Goal: Task Accomplishment & Management: Manage account settings

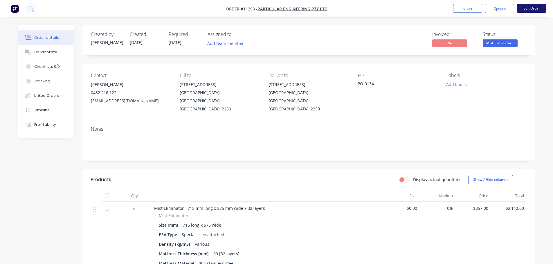
click at [534, 10] on button "Edit Order" at bounding box center [531, 8] width 29 height 9
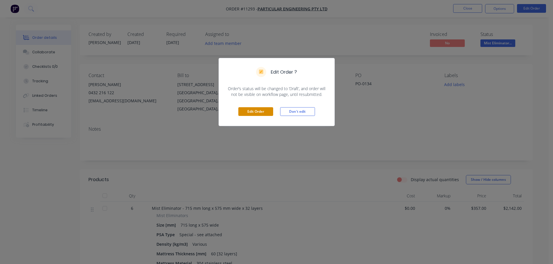
click at [249, 110] on button "Edit Order" at bounding box center [255, 111] width 35 height 9
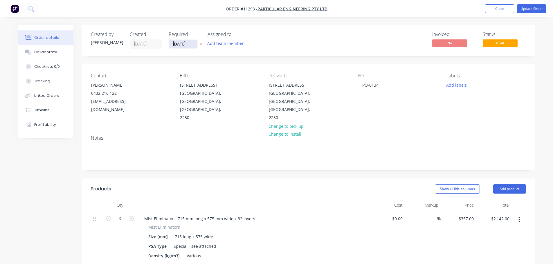
click at [189, 46] on input "[DATE]" at bounding box center [183, 44] width 28 height 9
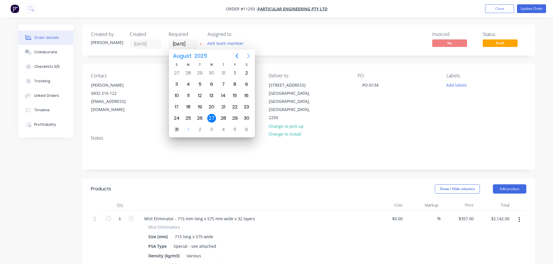
click at [249, 57] on icon "Next page" at bounding box center [248, 56] width 7 height 7
click at [188, 75] on div "1" at bounding box center [188, 73] width 9 height 9
type input "[DATE]"
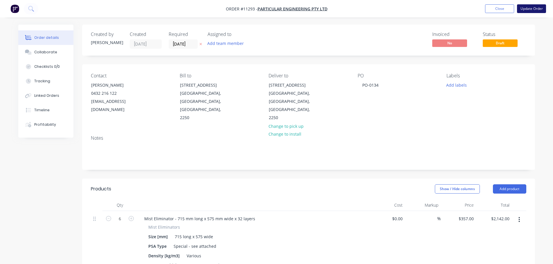
click at [536, 9] on button "Update Order" at bounding box center [531, 8] width 29 height 9
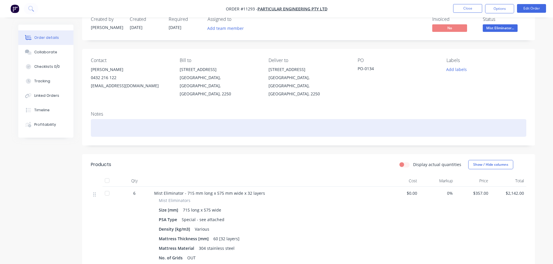
scroll to position [15, 0]
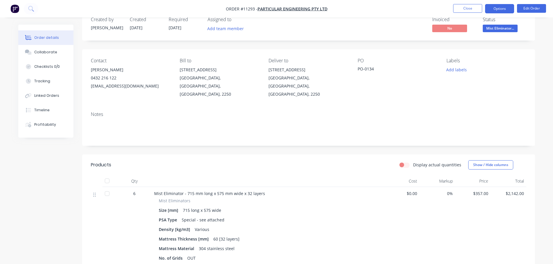
click at [500, 7] on button "Options" at bounding box center [499, 8] width 29 height 9
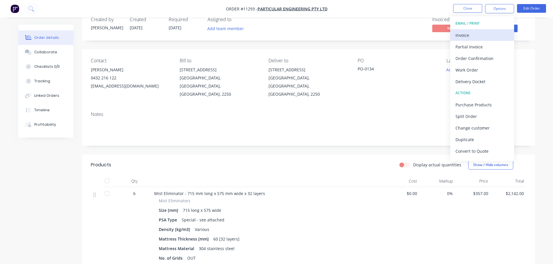
click at [467, 35] on div "Invoice" at bounding box center [481, 35] width 53 height 8
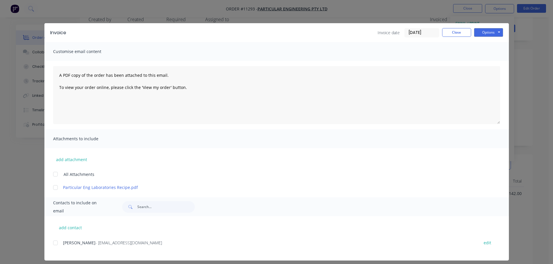
click at [53, 244] on div at bounding box center [56, 243] width 12 height 12
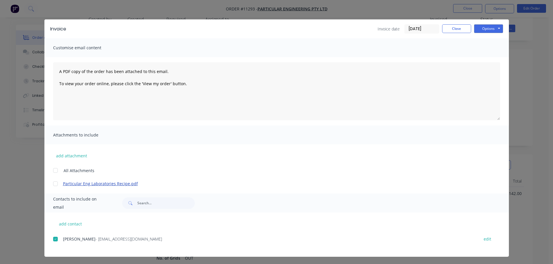
scroll to position [5, 0]
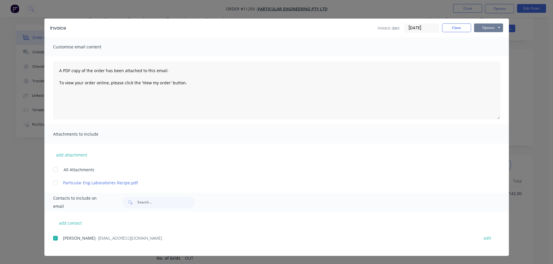
click at [486, 27] on button "Options" at bounding box center [488, 28] width 29 height 9
click at [485, 55] on button "Email" at bounding box center [492, 58] width 37 height 10
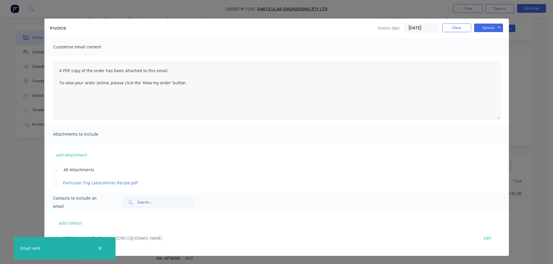
scroll to position [0, 0]
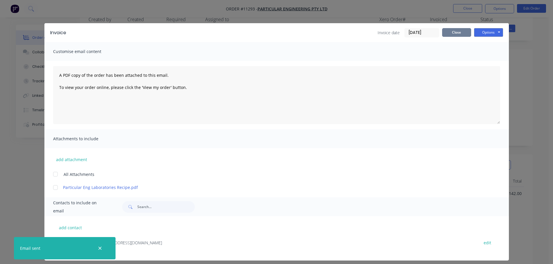
click at [457, 33] on button "Close" at bounding box center [456, 32] width 29 height 9
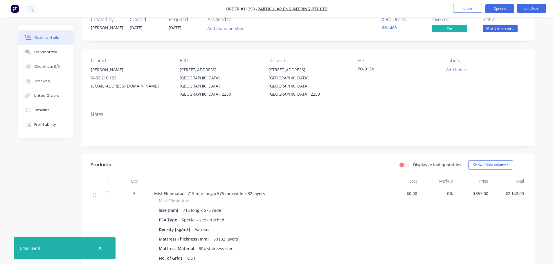
click at [497, 9] on button "Options" at bounding box center [499, 8] width 29 height 9
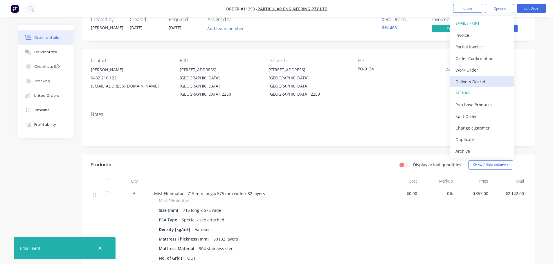
click at [483, 80] on div "Delivery Docket" at bounding box center [481, 81] width 53 height 8
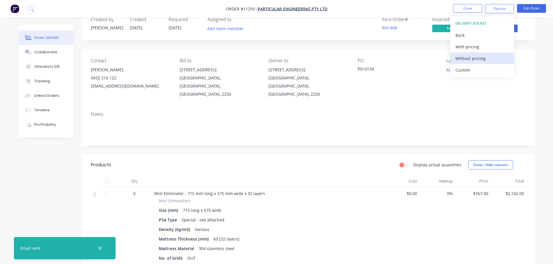
click at [479, 60] on div "Without pricing" at bounding box center [481, 58] width 53 height 8
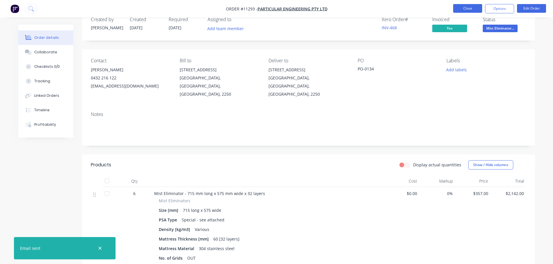
click at [468, 9] on button "Close" at bounding box center [467, 8] width 29 height 9
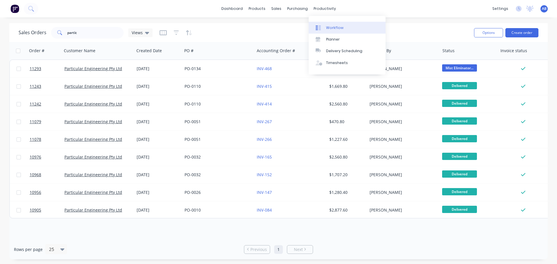
click at [329, 24] on link "Workflow" at bounding box center [347, 28] width 77 height 12
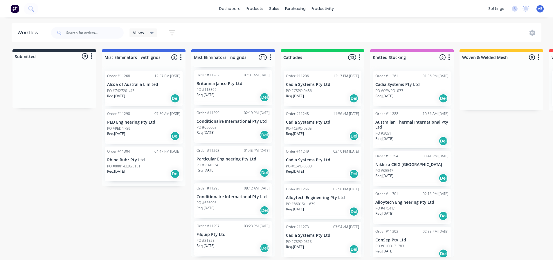
scroll to position [319, 0]
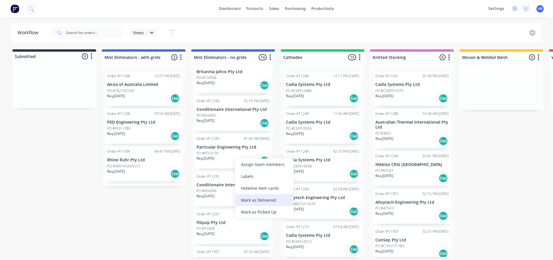
click at [257, 200] on div "Mark as Delivered" at bounding box center [264, 200] width 58 height 12
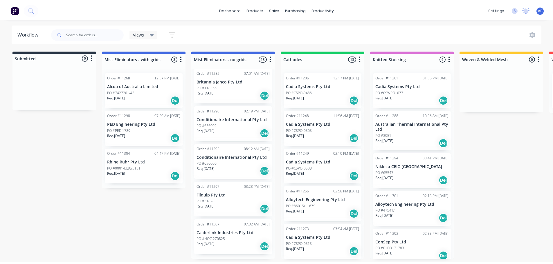
scroll to position [307, 0]
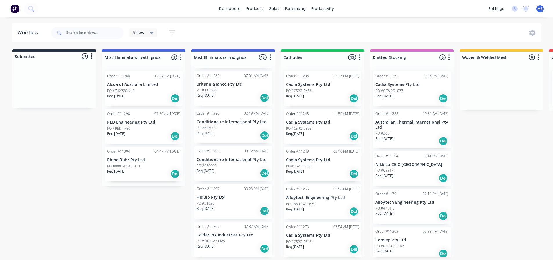
click at [14, 9] on img at bounding box center [14, 8] width 9 height 9
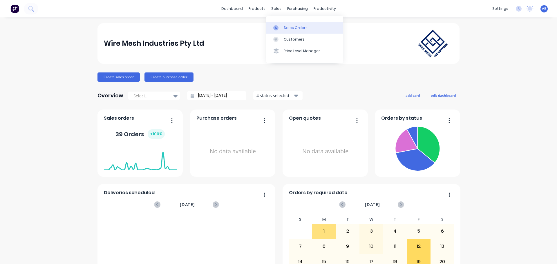
click at [287, 27] on div "Sales Orders" at bounding box center [296, 27] width 24 height 5
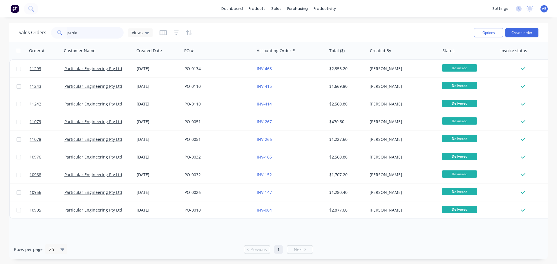
click at [85, 32] on input "partic" at bounding box center [95, 33] width 57 height 12
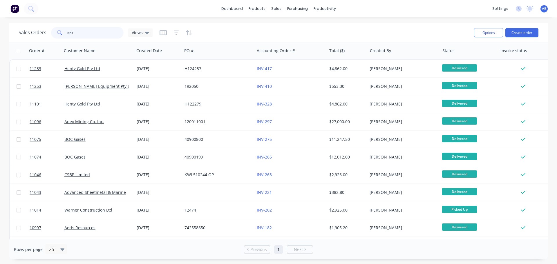
click at [71, 33] on input "ent" at bounding box center [95, 33] width 57 height 12
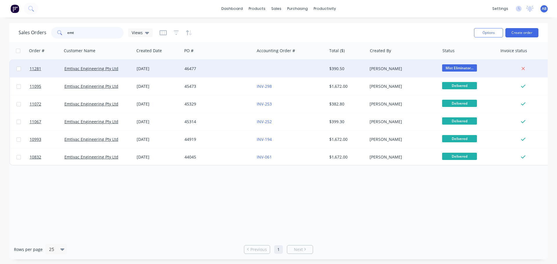
type input "emt"
click at [267, 67] on div at bounding box center [291, 68] width 72 height 17
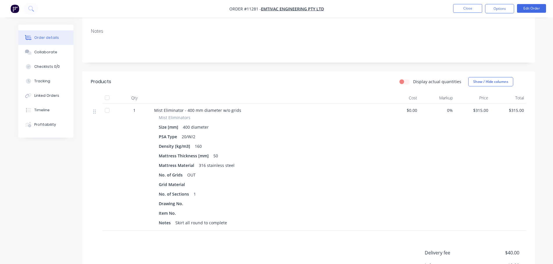
scroll to position [86, 0]
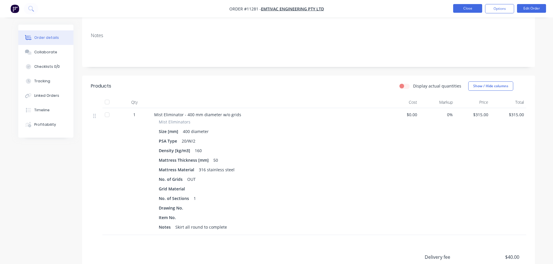
click at [467, 8] on button "Close" at bounding box center [467, 8] width 29 height 9
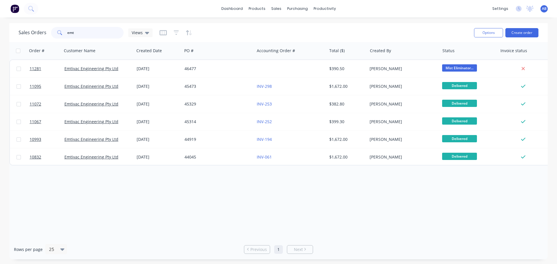
click at [87, 31] on input "emt" at bounding box center [95, 33] width 57 height 12
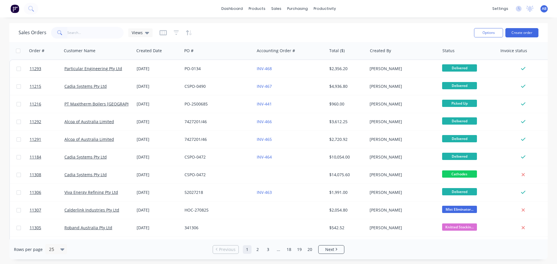
click at [12, 10] on img at bounding box center [14, 8] width 9 height 9
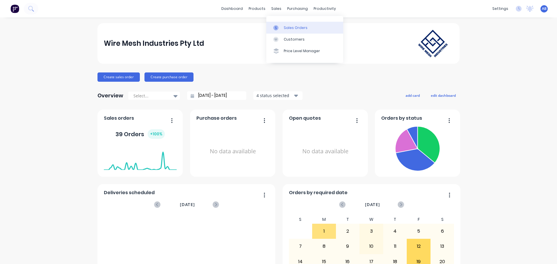
click at [289, 25] on link "Sales Orders" at bounding box center [304, 28] width 77 height 12
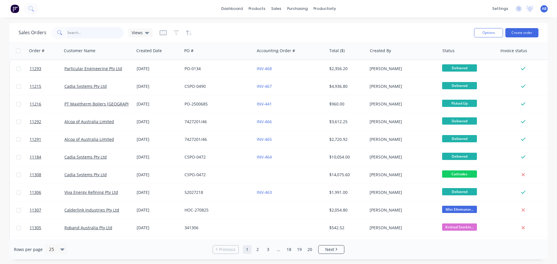
click at [96, 35] on input "text" at bounding box center [95, 33] width 57 height 12
type input "emt"
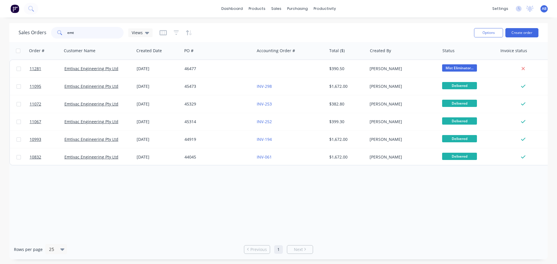
click at [88, 33] on input "emt" at bounding box center [95, 33] width 57 height 12
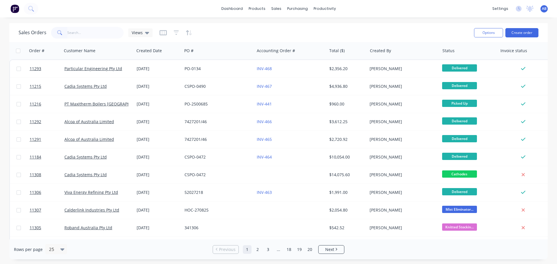
click at [13, 9] on img at bounding box center [14, 8] width 9 height 9
